Goal: Navigation & Orientation: Find specific page/section

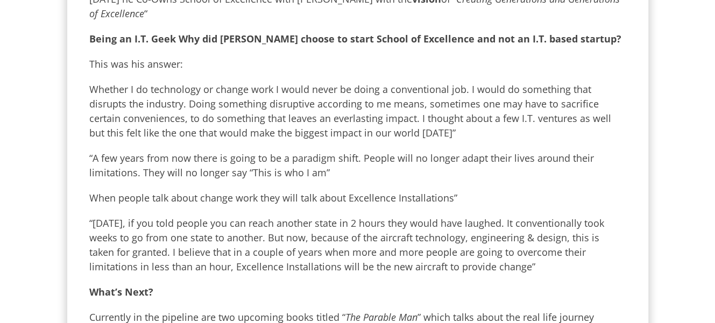
scroll to position [1059, 0]
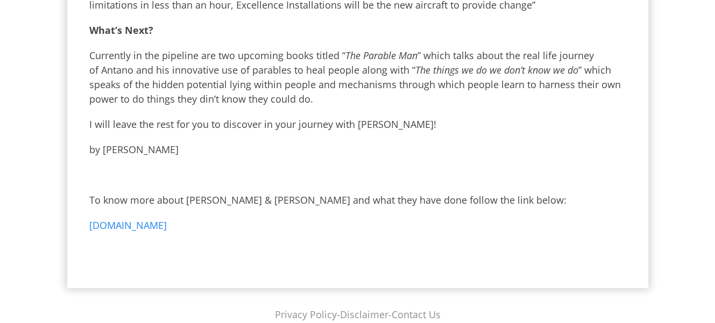
click at [161, 219] on link "www.antanoharini.com" at bounding box center [127, 225] width 77 height 13
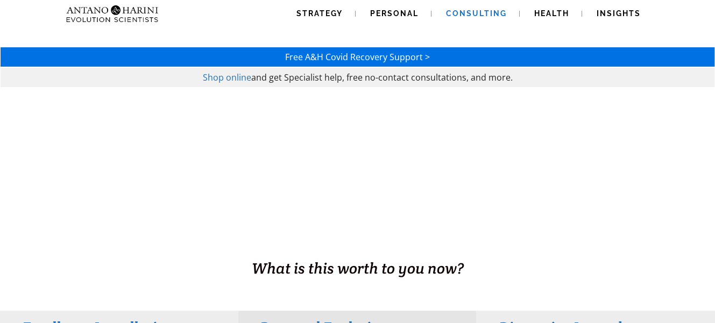
click at [476, 18] on span "Consulting" at bounding box center [476, 13] width 61 height 9
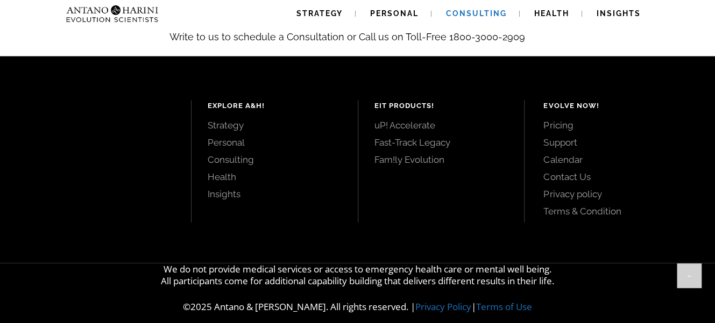
scroll to position [1294, 0]
